Goal: Information Seeking & Learning: Learn about a topic

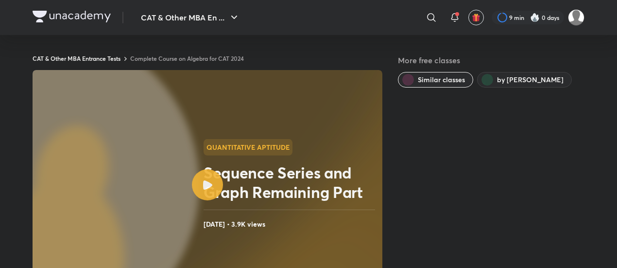
scroll to position [656, 0]
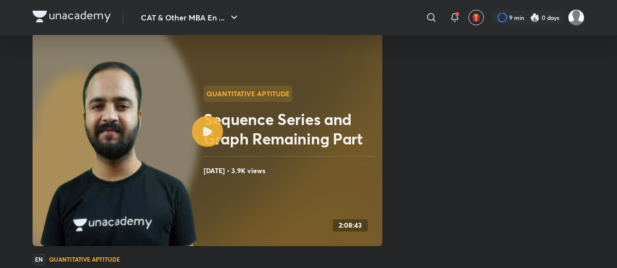
scroll to position [656, 0]
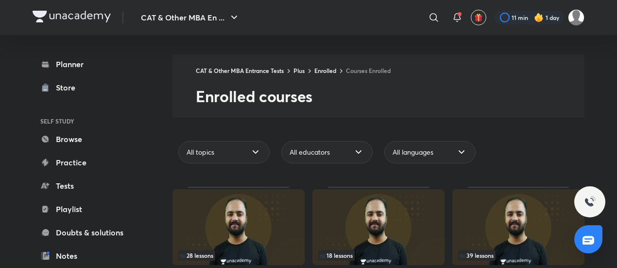
scroll to position [19, 0]
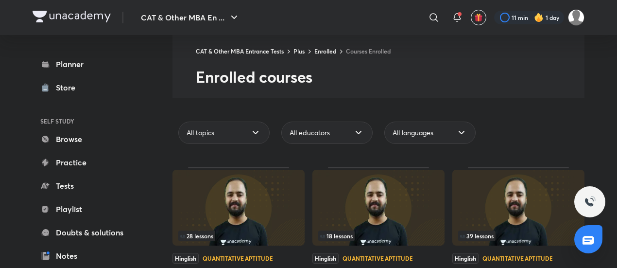
click at [504, 183] on img at bounding box center [519, 208] width 132 height 76
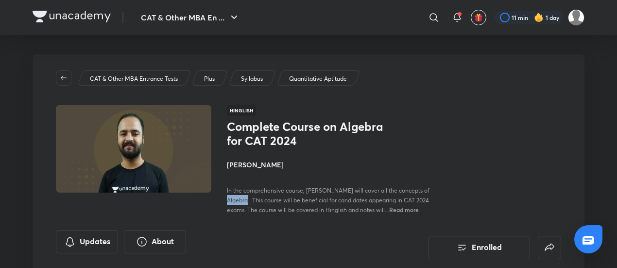
click at [504, 183] on div "Complete Course on Algebra for CAT 2024 [PERSON_NAME] In the comprehensive cour…" at bounding box center [394, 167] width 334 height 95
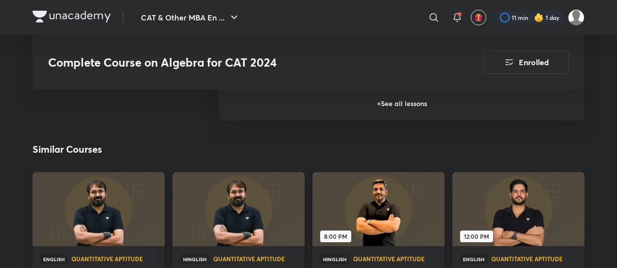
scroll to position [1108, 0]
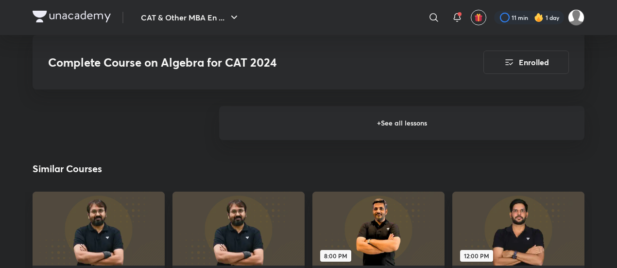
click at [417, 119] on h6 "+ See all lessons" at bounding box center [402, 123] width 366 height 34
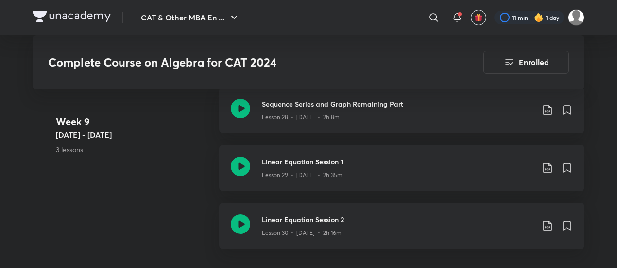
scroll to position [2392, 0]
click at [244, 169] on icon at bounding box center [240, 167] width 19 height 19
